Goal: Navigation & Orientation: Find specific page/section

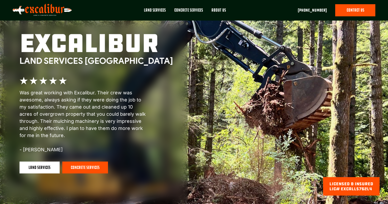
click at [38, 170] on link "land services" at bounding box center [40, 168] width 40 height 12
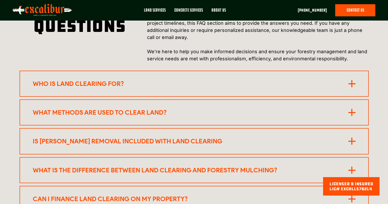
scroll to position [2364, 0]
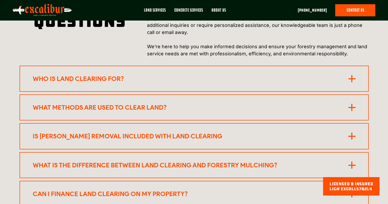
click at [349, 104] on icon at bounding box center [352, 107] width 7 height 7
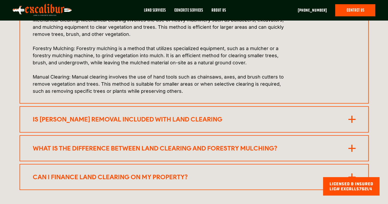
scroll to position [2497, 0]
click at [350, 116] on icon at bounding box center [352, 119] width 7 height 7
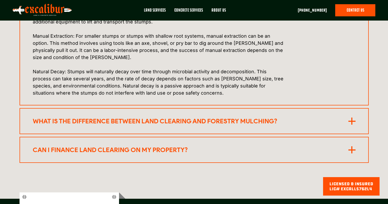
scroll to position [2772, 0]
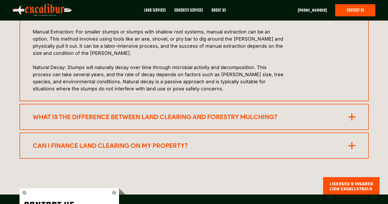
click at [354, 114] on icon at bounding box center [352, 117] width 7 height 7
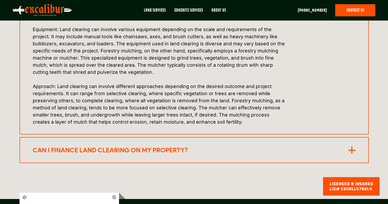
scroll to position [2962, 0]
click at [352, 147] on rect at bounding box center [352, 150] width 1 height 7
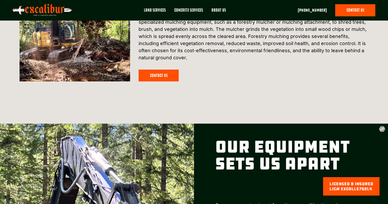
scroll to position [1498, 0]
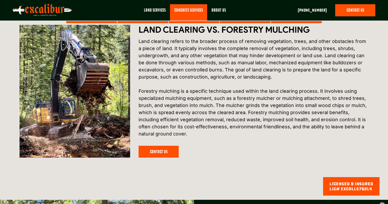
click at [190, 8] on link at bounding box center [188, 12] width 37 height 16
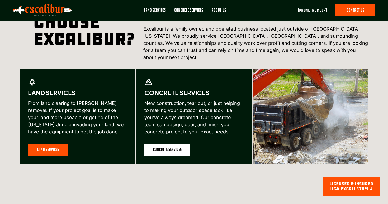
scroll to position [242, 0]
